Goal: Task Accomplishment & Management: Manage account settings

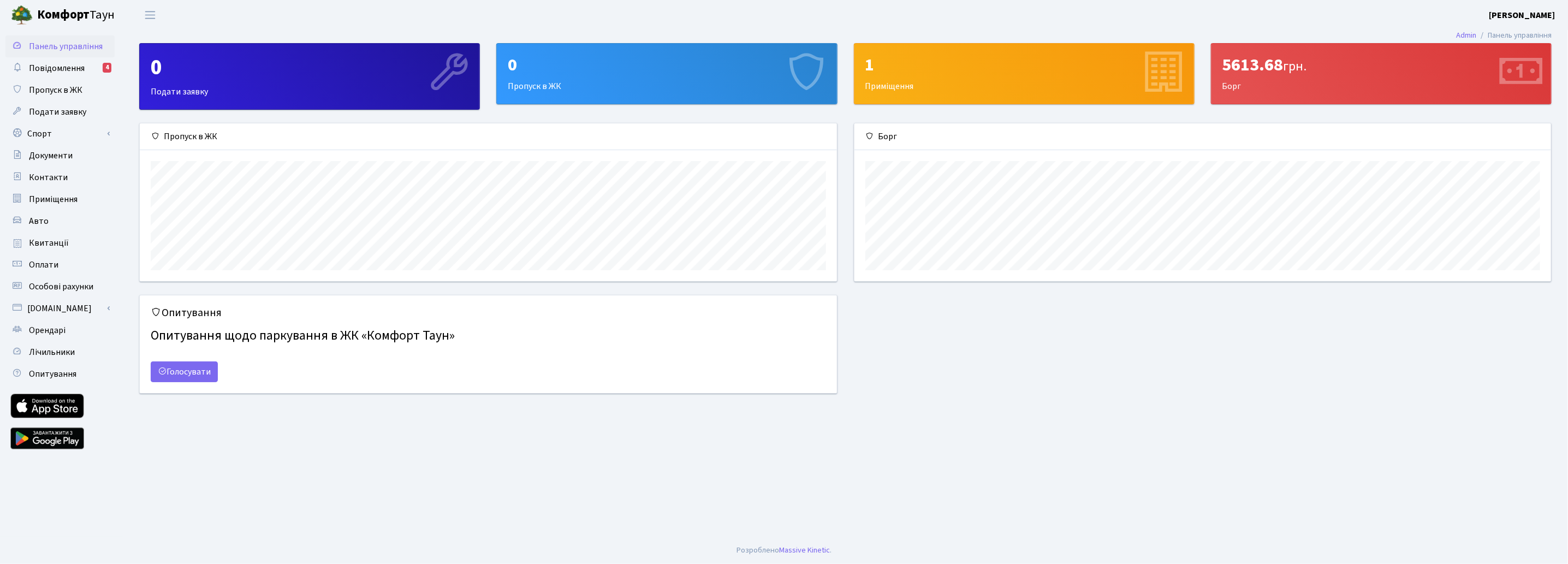
scroll to position [157, 697]
click at [79, 64] on span "Повідомлення" at bounding box center [57, 68] width 55 height 12
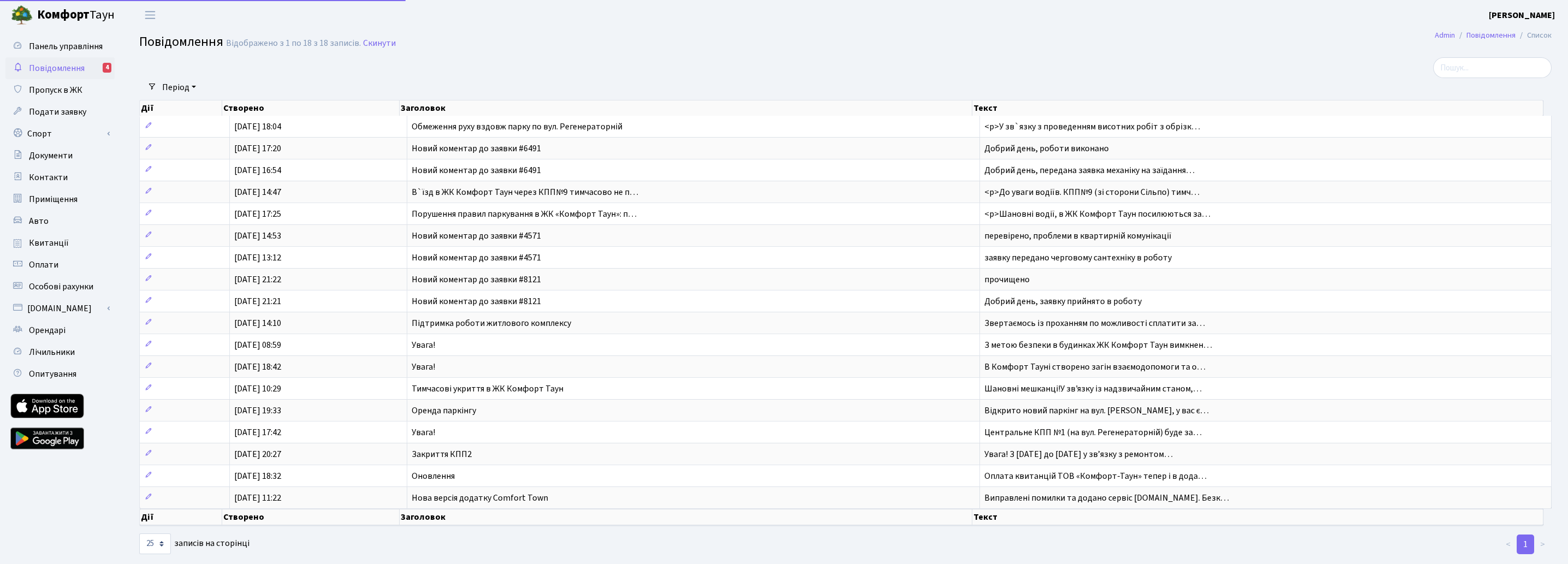
select select "25"
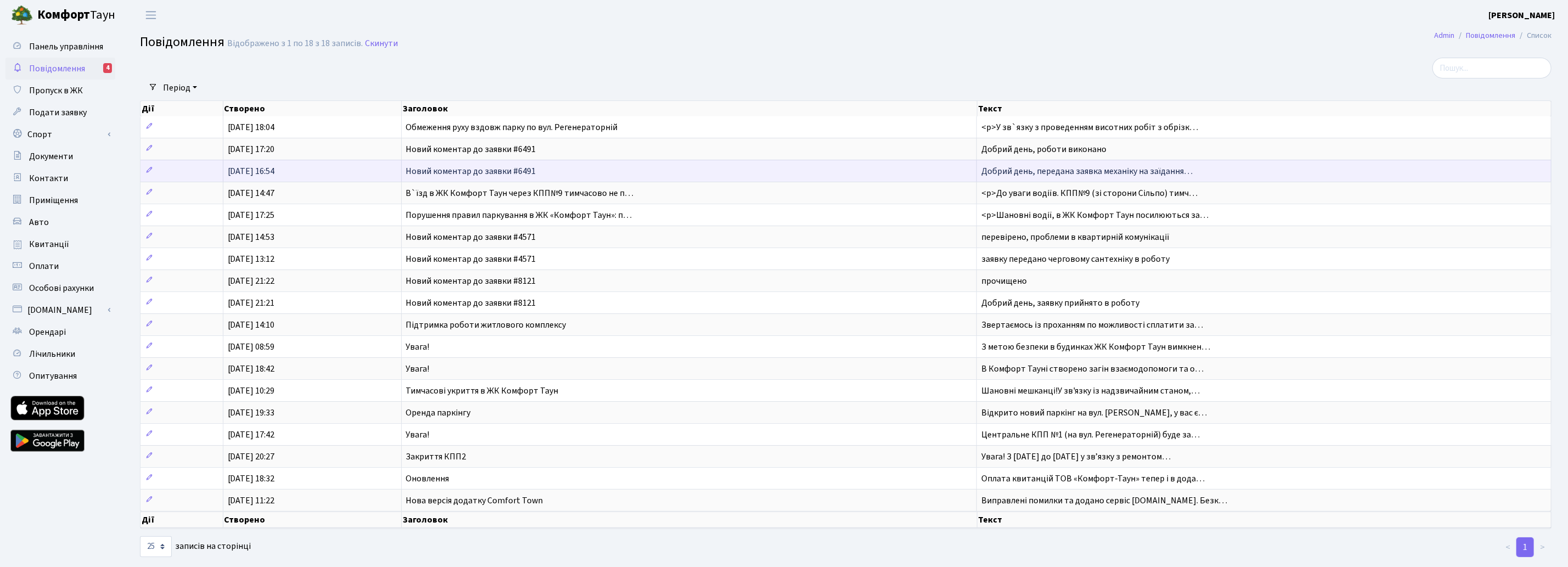
click at [528, 166] on span "Новий коментар до заявки #6491" at bounding box center [471, 171] width 130 height 12
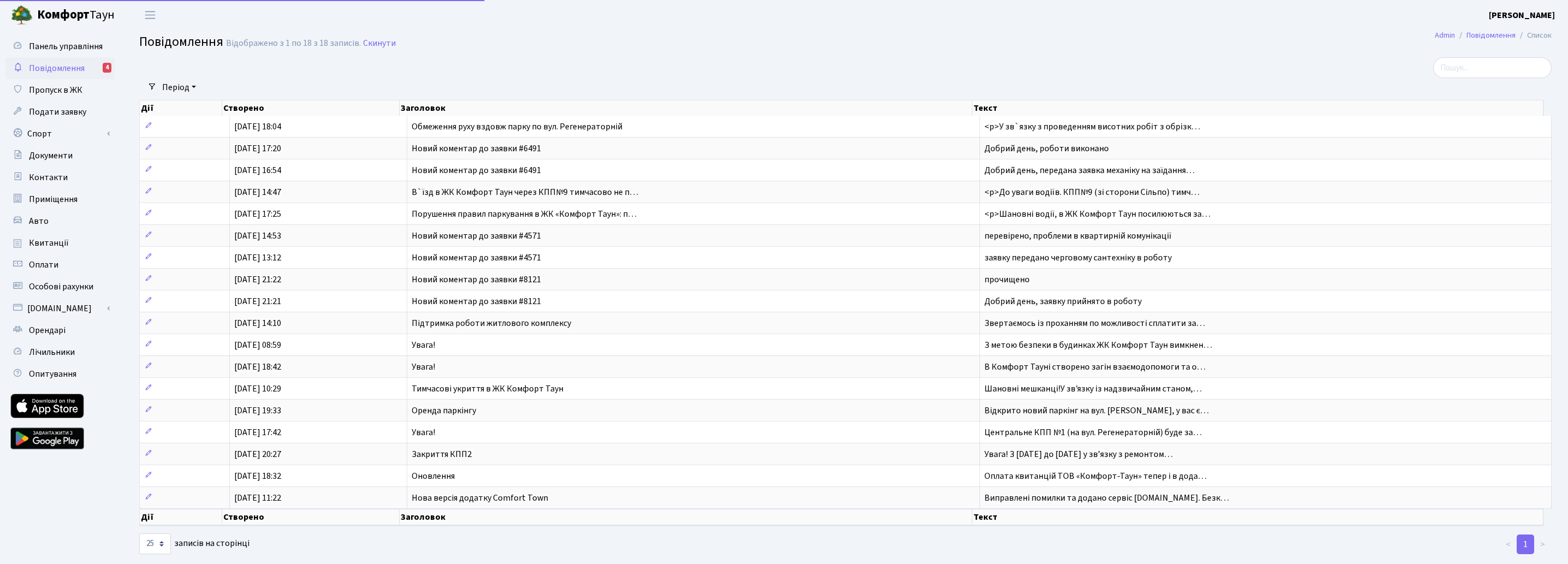
select select "25"
